Goal: Task Accomplishment & Management: Manage account settings

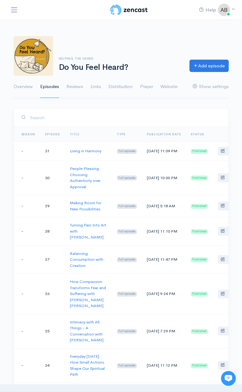
click at [143, 157] on td "[DATE] 11:09 PM" at bounding box center [164, 150] width 44 height 19
click at [79, 86] on link "Reviews" at bounding box center [74, 87] width 17 height 22
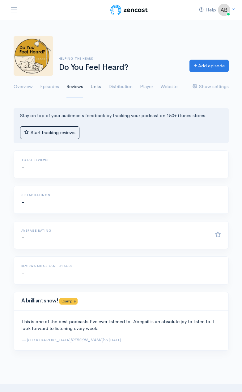
click at [98, 87] on link "Links" at bounding box center [96, 87] width 11 height 22
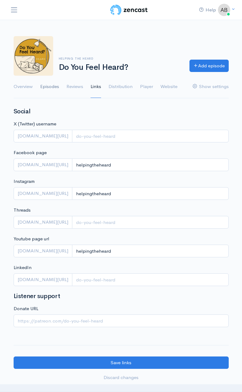
click at [54, 89] on link "Episodes" at bounding box center [49, 87] width 19 height 22
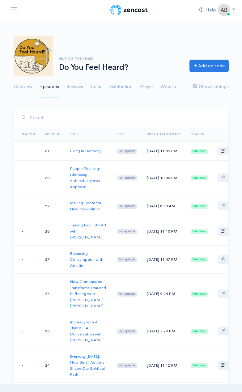
click at [142, 153] on td "[DATE] 11:09 PM" at bounding box center [164, 150] width 44 height 19
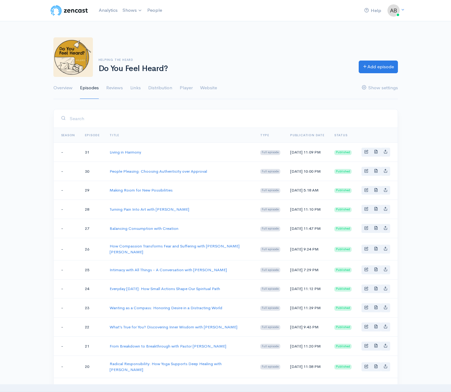
click at [242, 154] on td "[DATE] 11:09 PM" at bounding box center [307, 152] width 44 height 19
click at [242, 153] on td "[DATE] 11:09 PM" at bounding box center [307, 152] width 44 height 19
click at [242, 154] on icon "Basic example" at bounding box center [386, 151] width 4 height 4
type input "[URL][DOMAIN_NAME]"
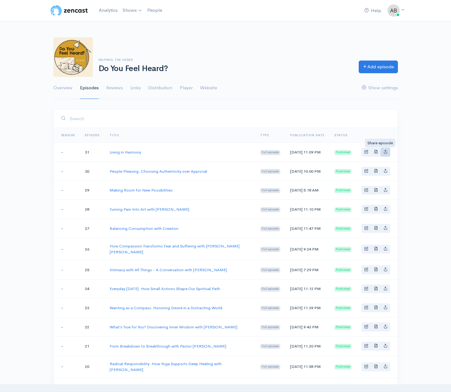
type input "<iframe src='[URL][DOMAIN_NAME]' width='100%' height='190' frameborder='0' scro…"
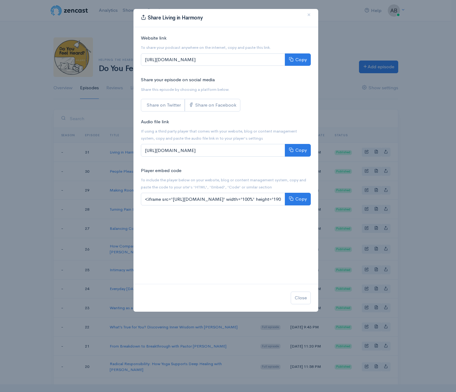
click at [242, 155] on div "Share Living in Harmony × Website link To share your podcast anywhere on the in…" at bounding box center [228, 196] width 456 height 392
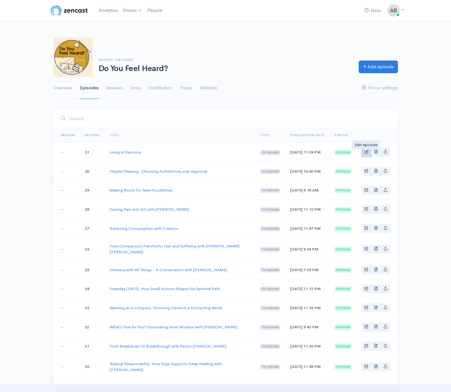
click at [242, 154] on span "Basic example" at bounding box center [366, 151] width 4 height 4
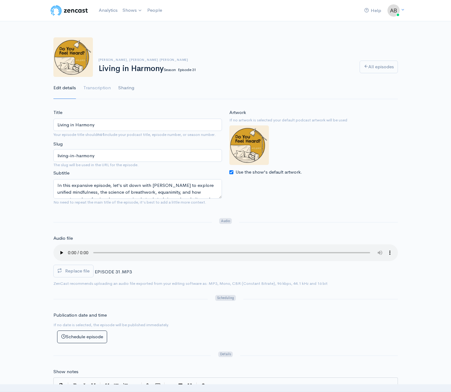
click at [128, 95] on link "Sharing" at bounding box center [126, 88] width 16 height 22
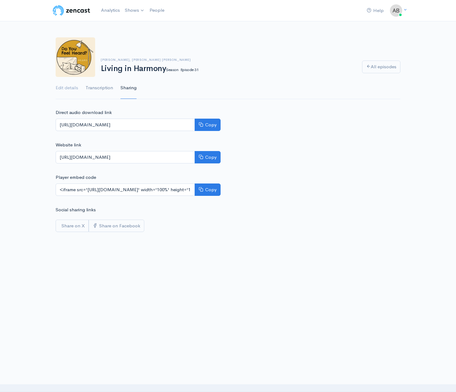
click at [100, 91] on link "Transcription" at bounding box center [99, 88] width 27 height 22
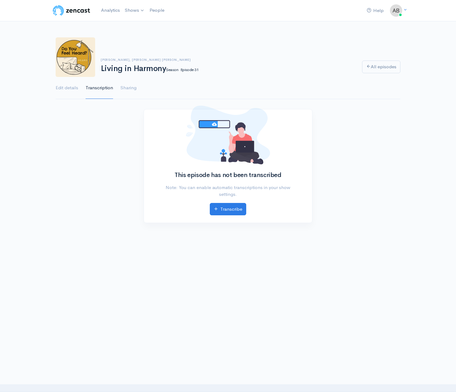
click at [74, 91] on link "Edit details" at bounding box center [67, 88] width 23 height 22
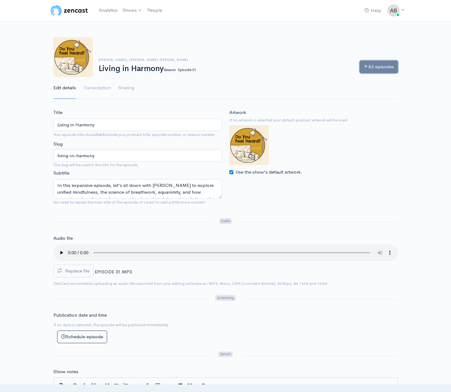
click at [242, 68] on link "All episodes" at bounding box center [379, 67] width 38 height 13
